Goal: Transaction & Acquisition: Download file/media

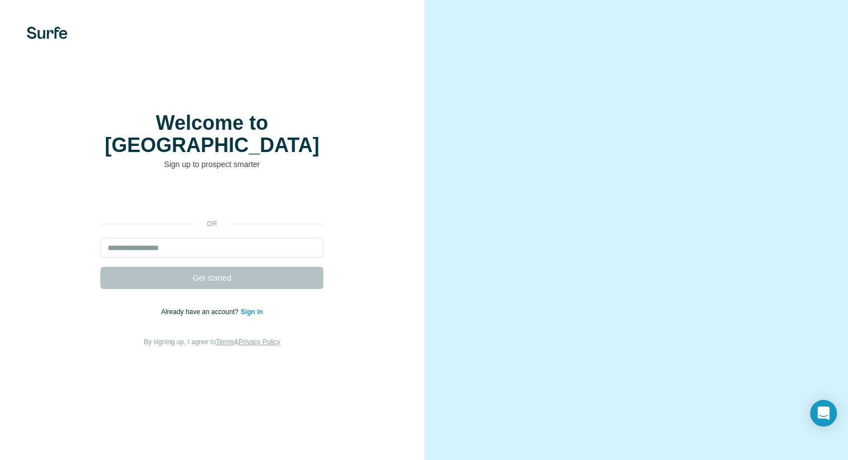
drag, startPoint x: 696, startPoint y: 93, endPoint x: 710, endPoint y: 63, distance: 32.7
click at [710, 140] on video at bounding box center [636, 230] width 362 height 181
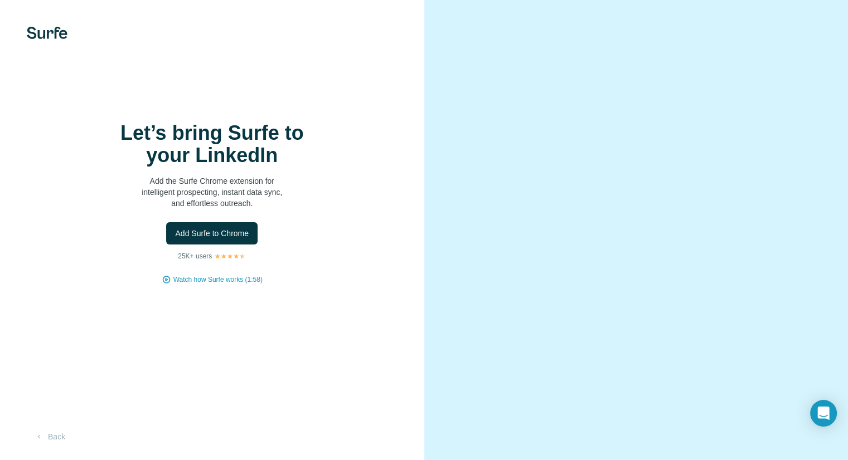
click at [314, 223] on div "Add Surfe to Chrome" at bounding box center [212, 233] width 380 height 22
click at [200, 227] on button "Add Surfe to Chrome" at bounding box center [211, 233] width 91 height 22
click at [58, 40] on div "Let’s bring Surfe to your LinkedIn Add the Surfe Chrome extension for intellige…" at bounding box center [212, 230] width 424 height 460
click at [232, 226] on button "Add Surfe to Chrome" at bounding box center [211, 233] width 91 height 22
